Goal: Task Accomplishment & Management: Manage account settings

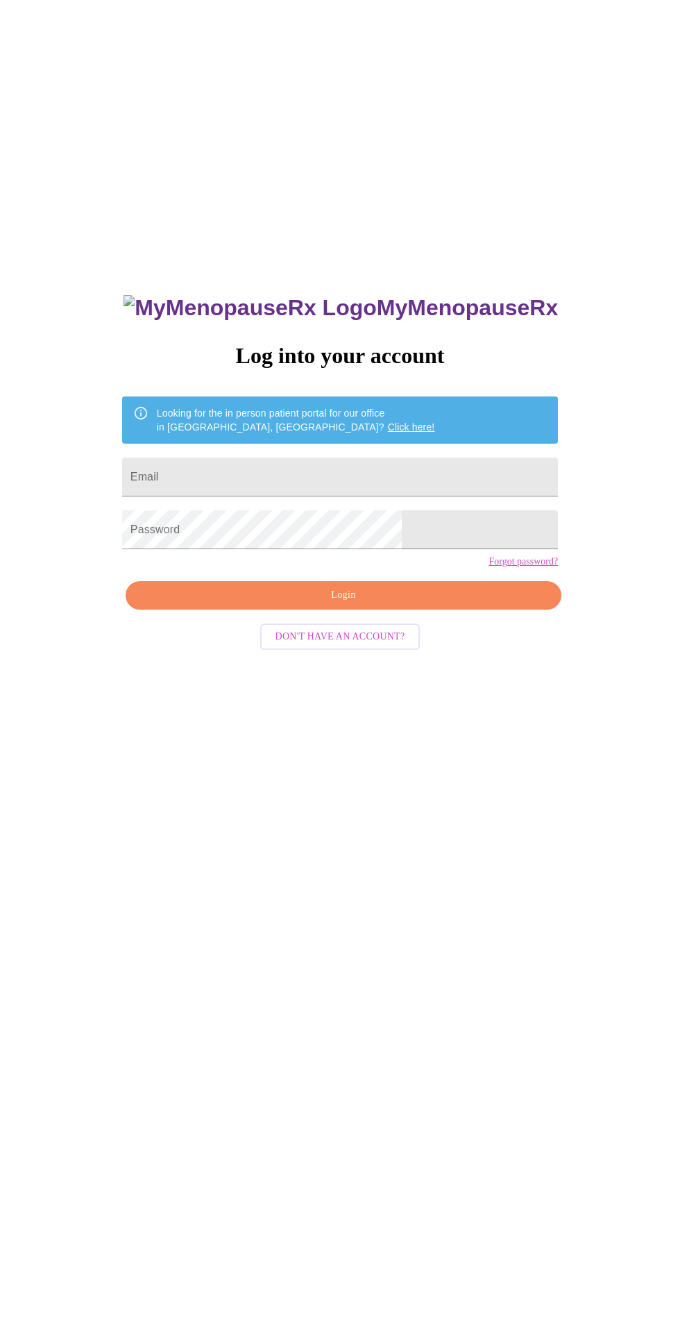
click at [372, 496] on input "Email" at bounding box center [340, 477] width 436 height 39
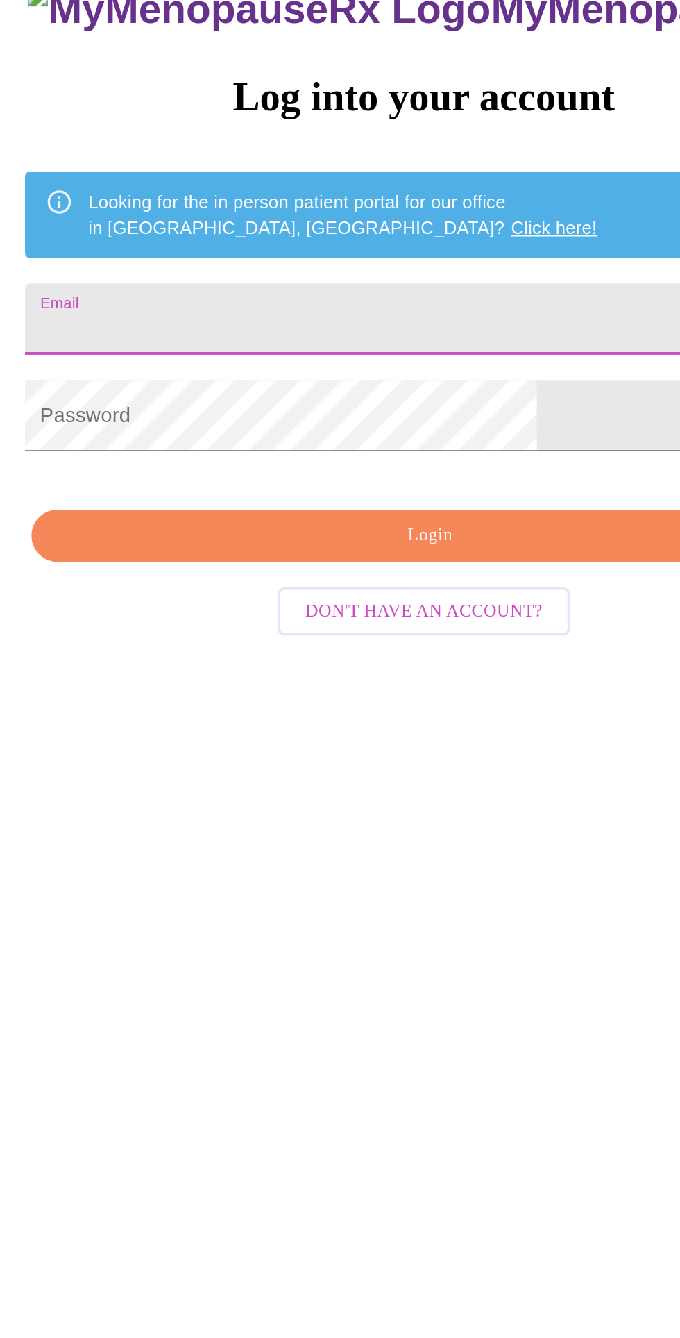
type input "[EMAIL_ADDRESS][DOMAIN_NAME]"
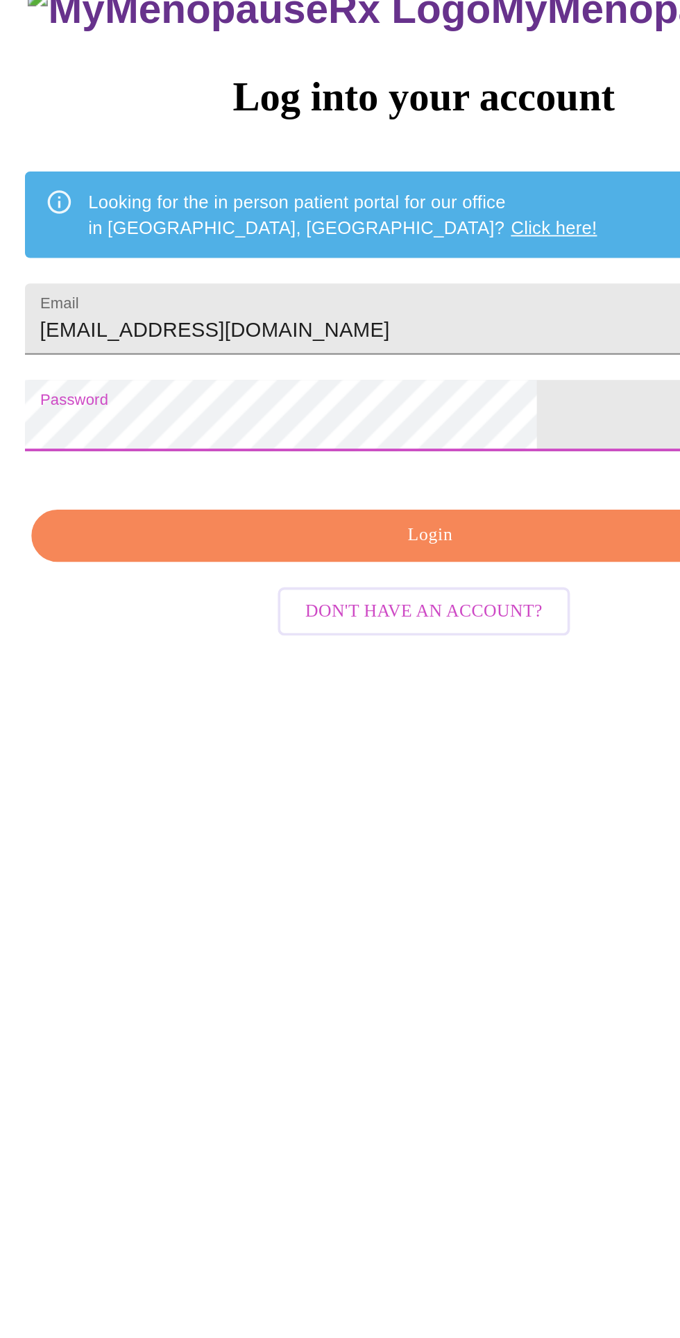
click at [308, 604] on span "Login" at bounding box center [344, 595] width 404 height 17
